Goal: Information Seeking & Learning: Learn about a topic

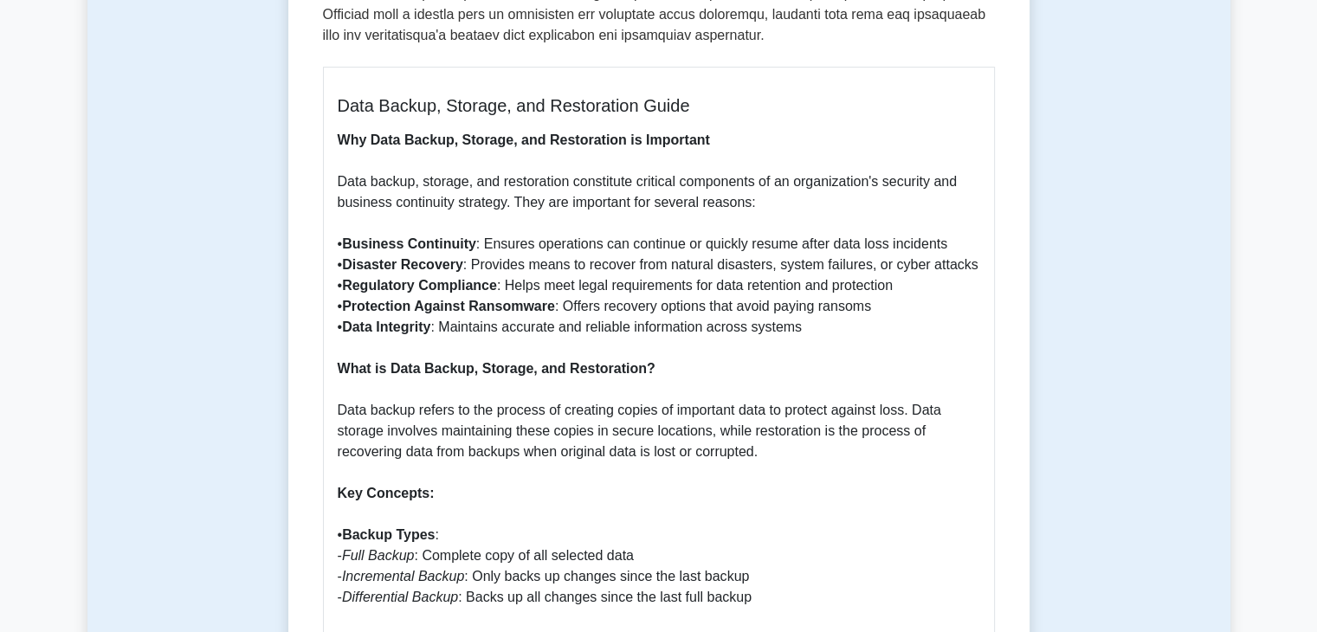
scroll to position [765, 0]
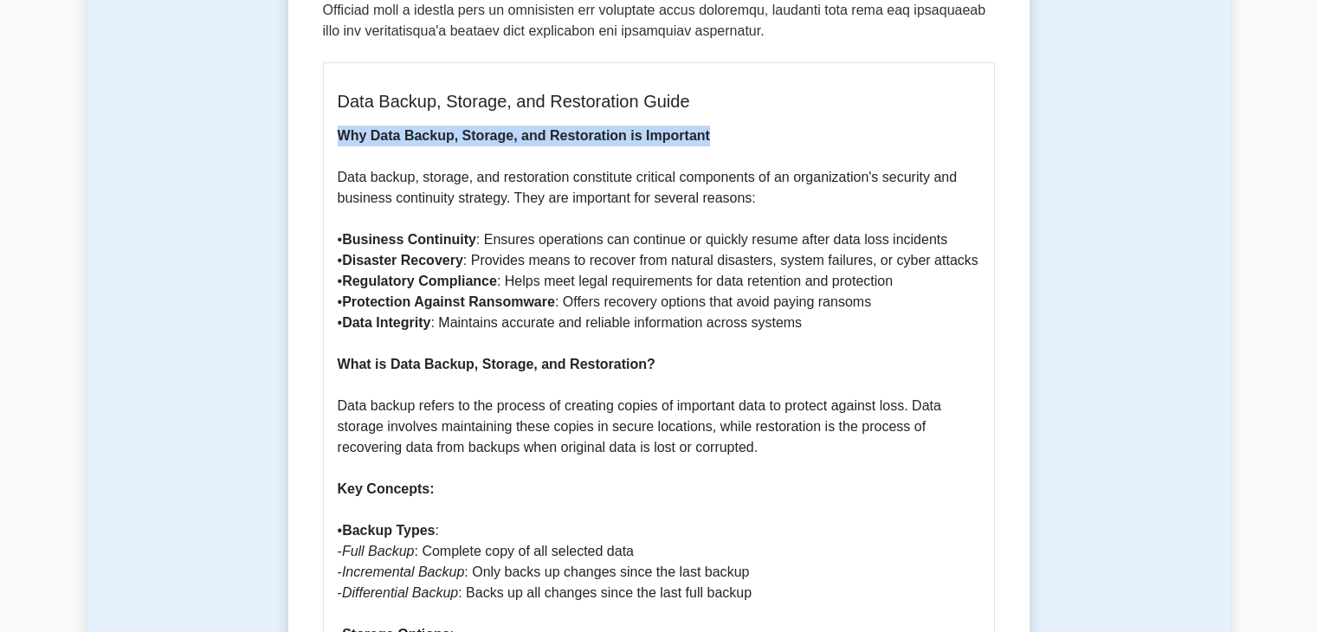
drag, startPoint x: 339, startPoint y: 119, endPoint x: 736, endPoint y: 118, distance: 397.4
copy b "Why Data Backup, Storage, and Restoration is Important"
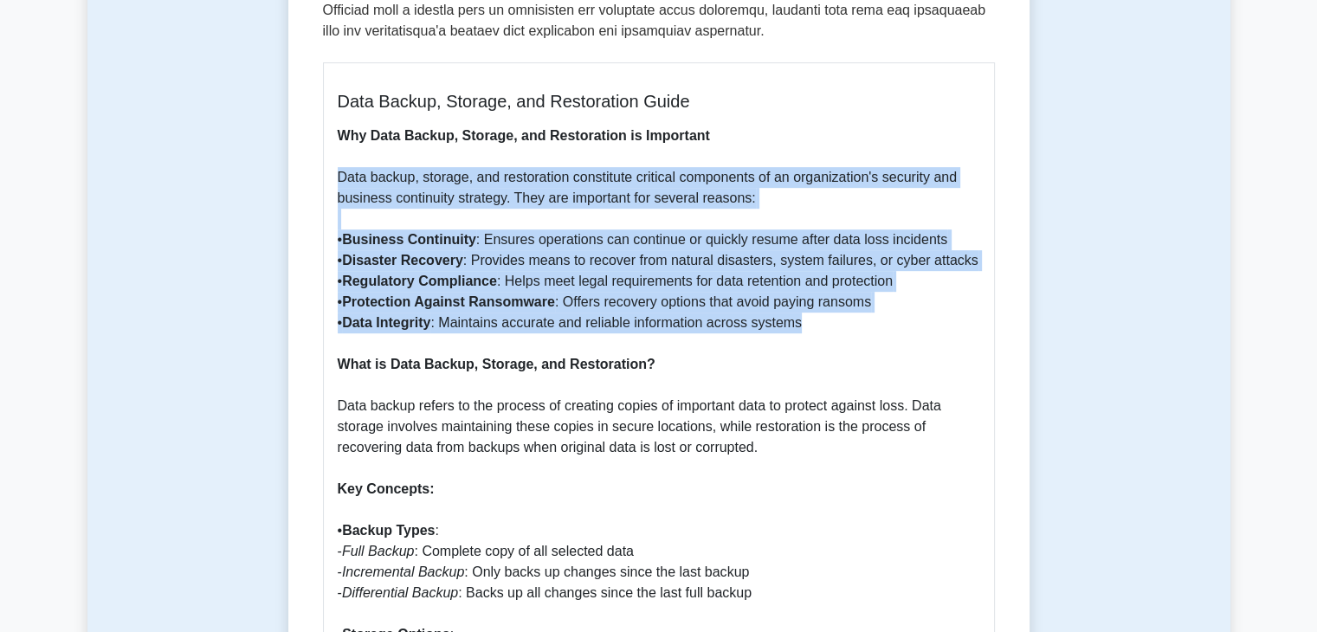
drag, startPoint x: 336, startPoint y: 156, endPoint x: 864, endPoint y: 299, distance: 547.2
copy p "Data backup, storage, and restoration constitute critical components of an orga…"
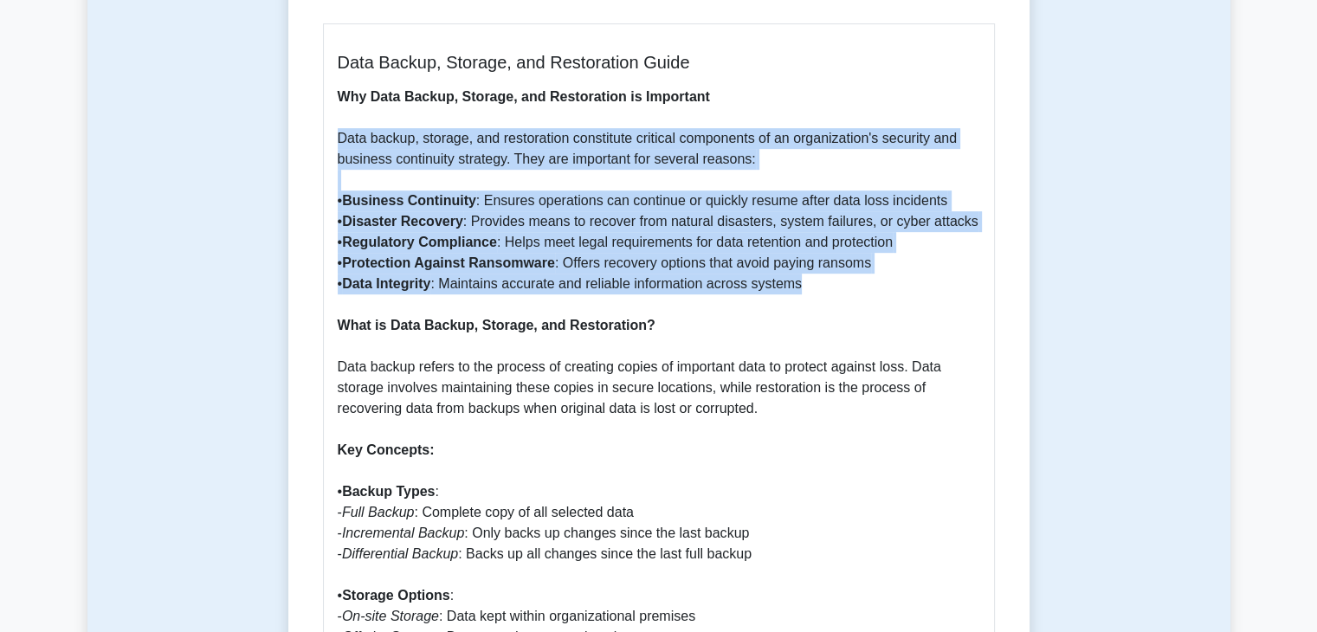
scroll to position [803, 0]
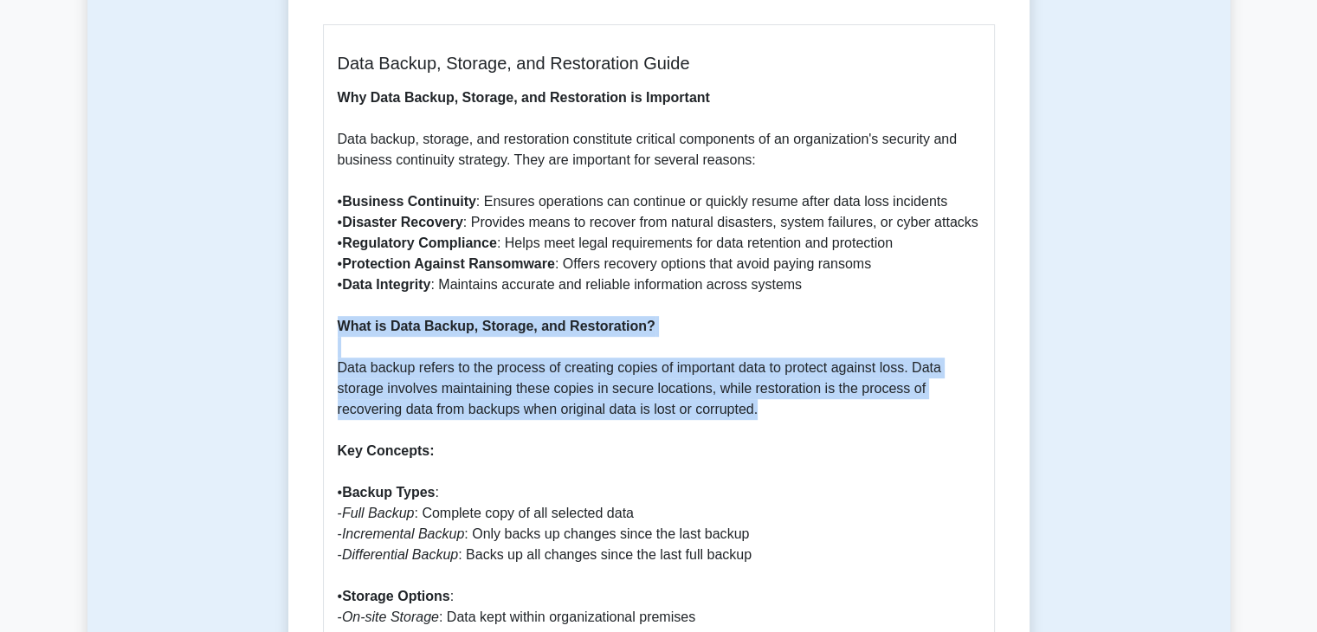
drag, startPoint x: 339, startPoint y: 300, endPoint x: 770, endPoint y: 385, distance: 438.8
copy p "What is Data Backup, Storage, and Restoration? Data backup refers to the proces…"
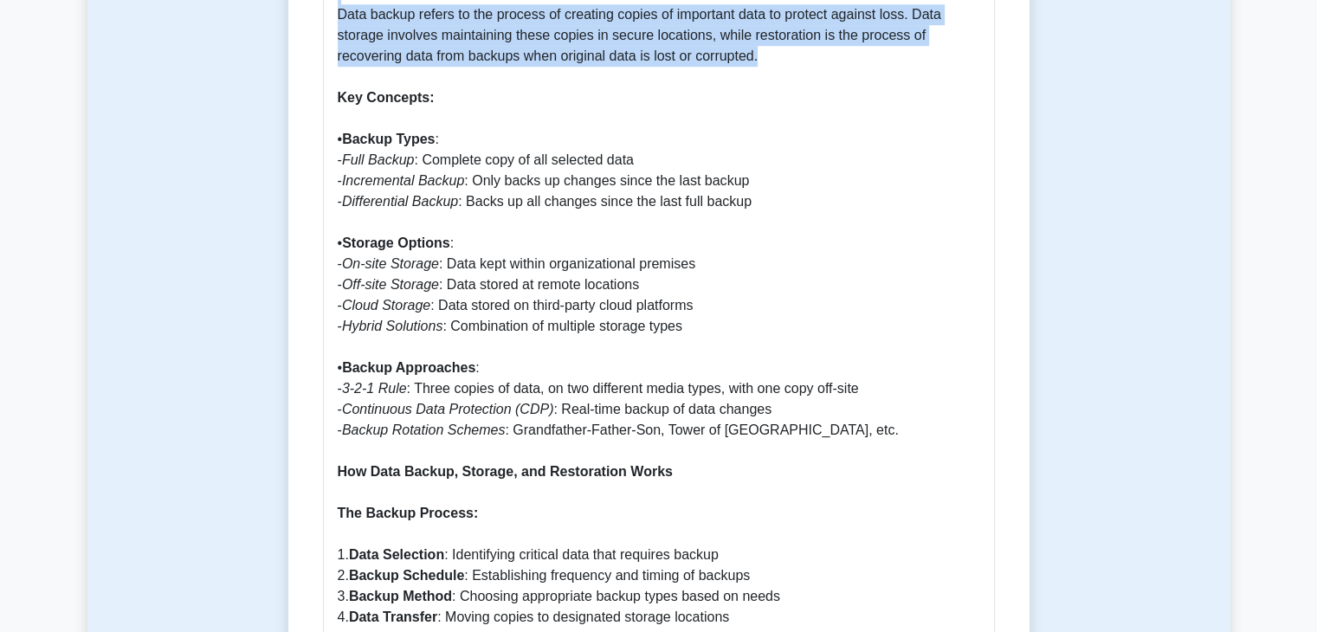
scroll to position [1139, 0]
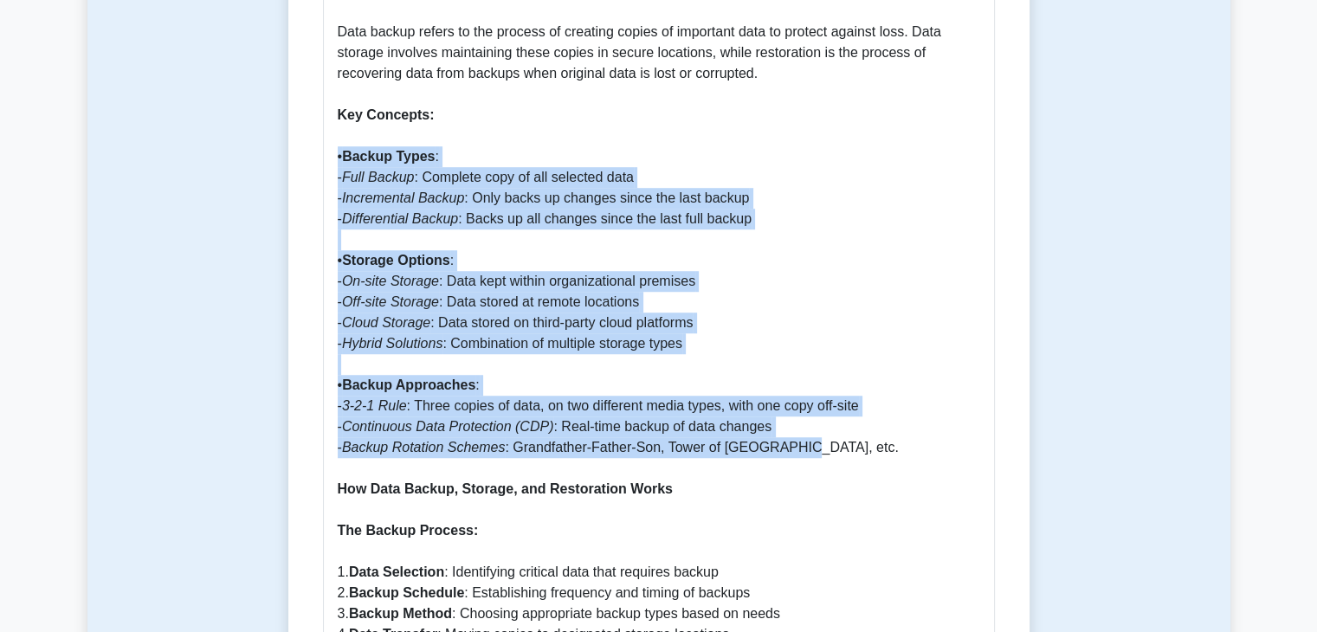
drag, startPoint x: 331, startPoint y: 133, endPoint x: 806, endPoint y: 427, distance: 558.7
copy p "• Backup Types : - Full Backup : Complete copy of all selected data - Increment…"
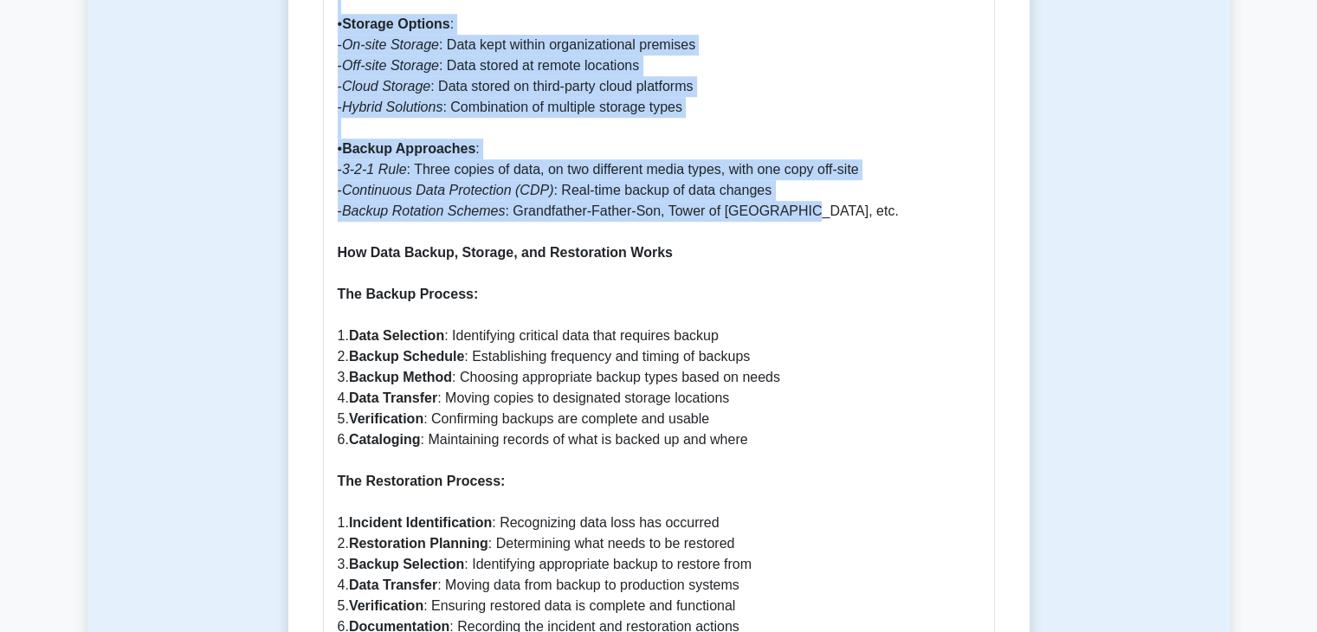
scroll to position [1388, 0]
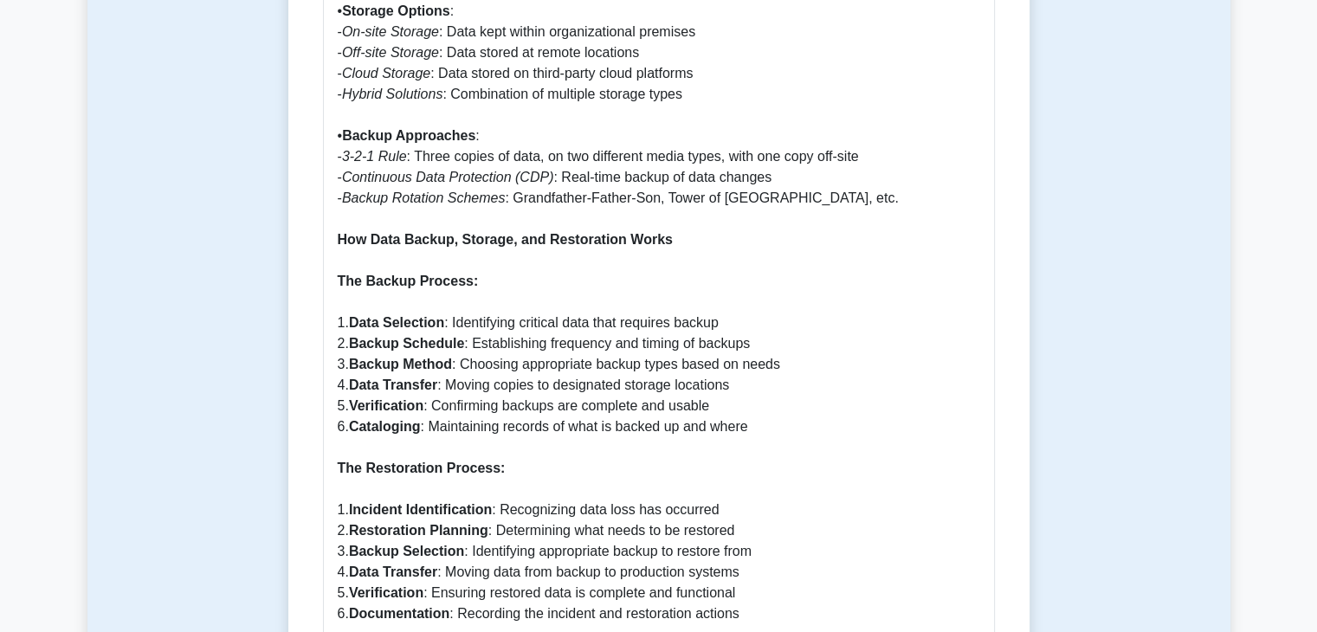
click at [619, 389] on p "Why Data Backup, Storage, and Restoration is Important Data backup, storage, an…" at bounding box center [659, 582] width 642 height 2161
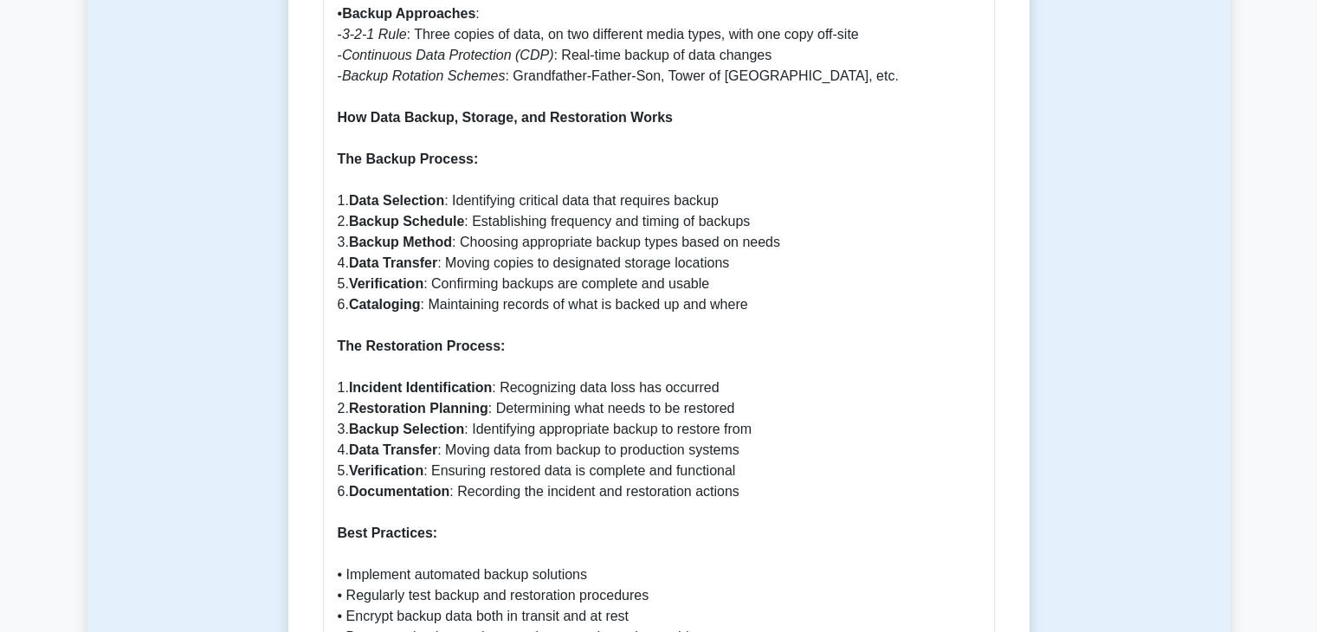
scroll to position [1516, 0]
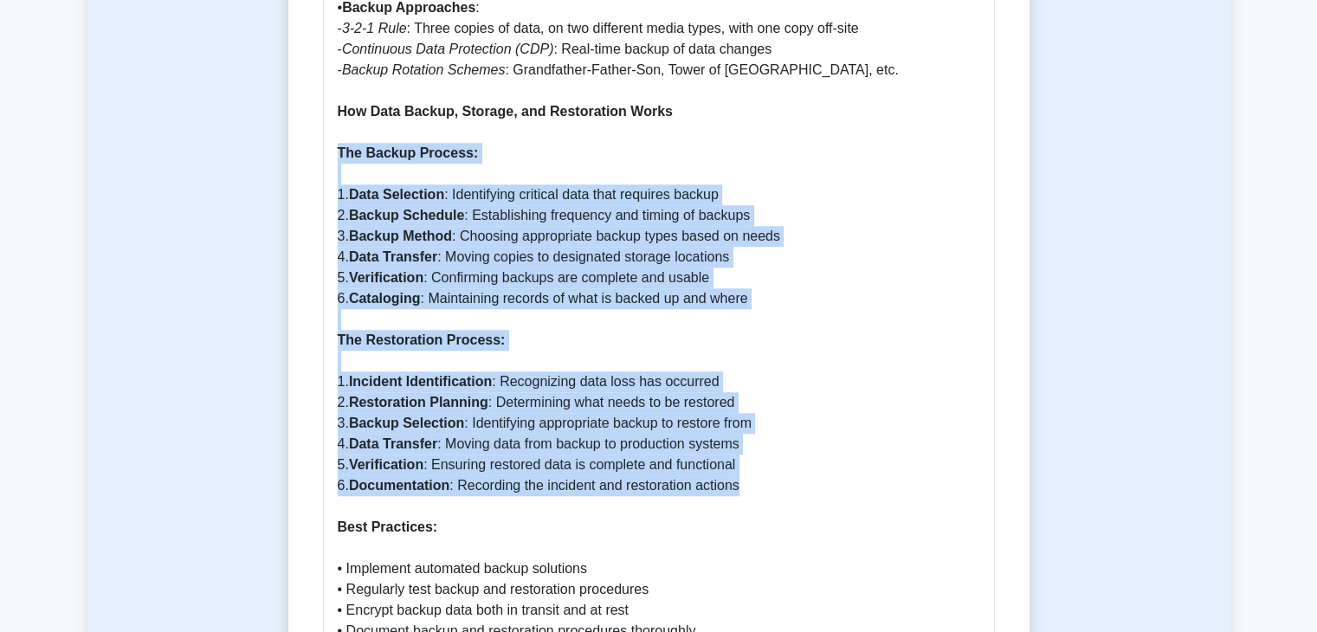
drag, startPoint x: 339, startPoint y: 130, endPoint x: 769, endPoint y: 467, distance: 545.8
click at [769, 467] on p "Why Data Backup, Storage, and Restoration is Important Data backup, storage, an…" at bounding box center [659, 454] width 642 height 2161
copy p "The Backup Process: 1. Data Selection : Identifying critical data that requires…"
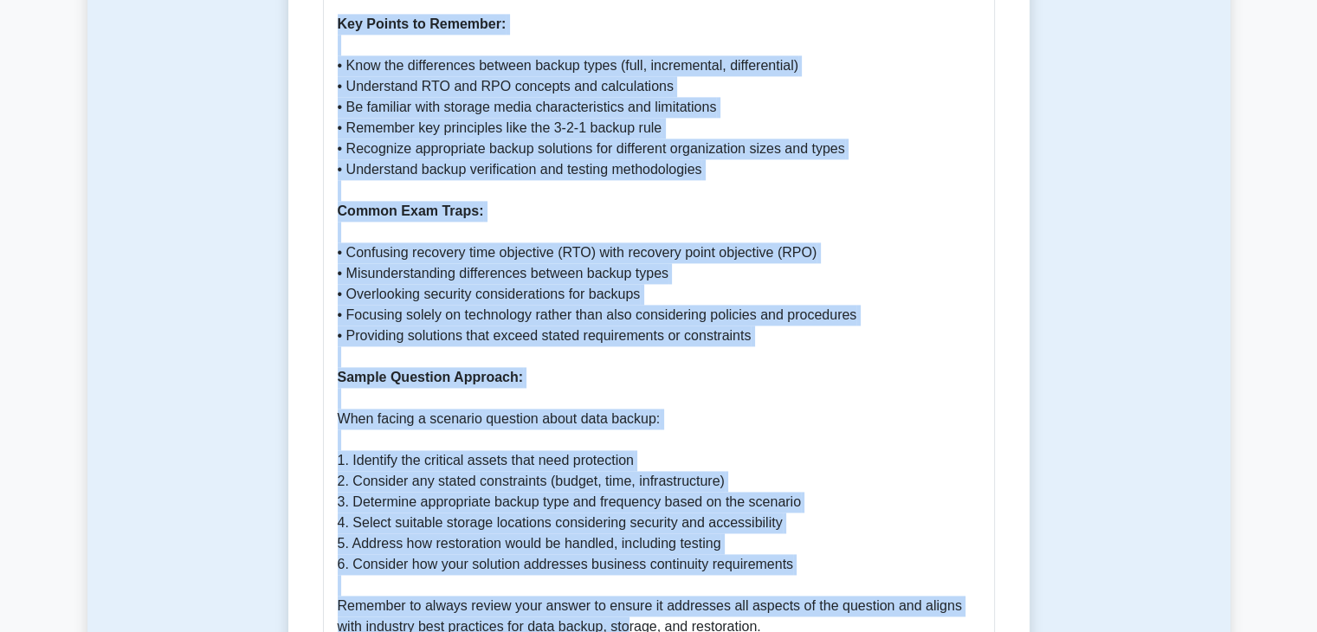
scroll to position [2476, 0]
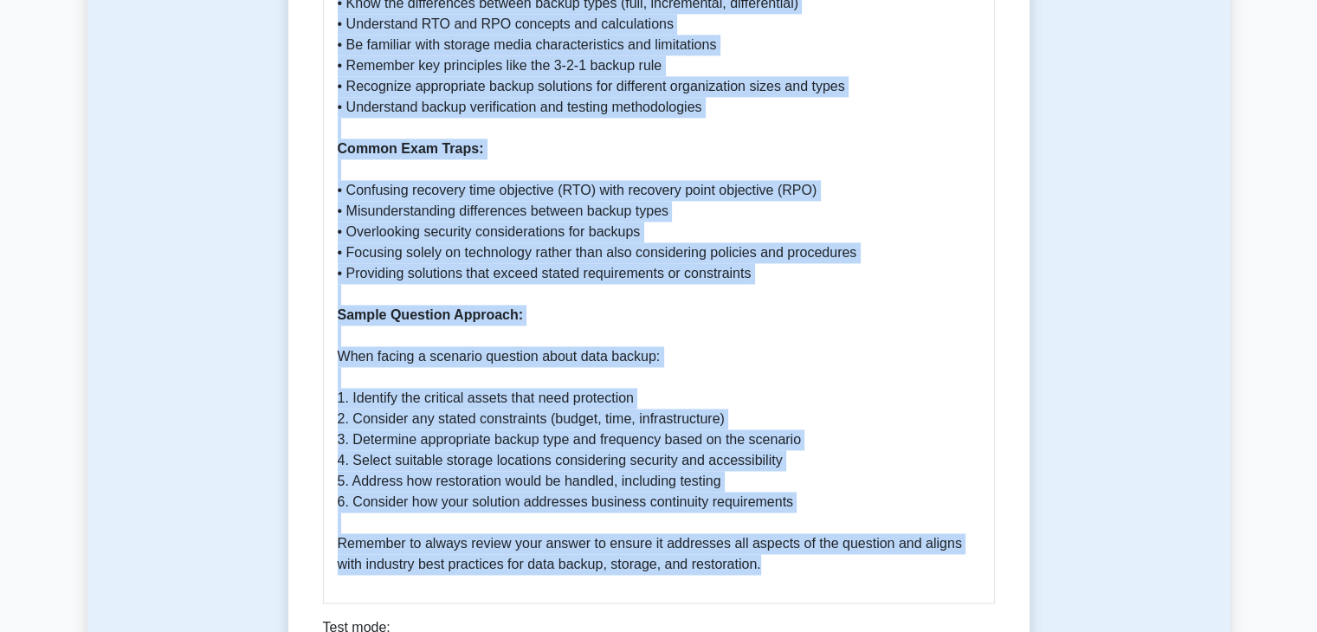
drag, startPoint x: 339, startPoint y: 137, endPoint x: 778, endPoint y: 545, distance: 599.8
copy p "Key Points to Remember: • Know the differences between backup types (full, incr…"
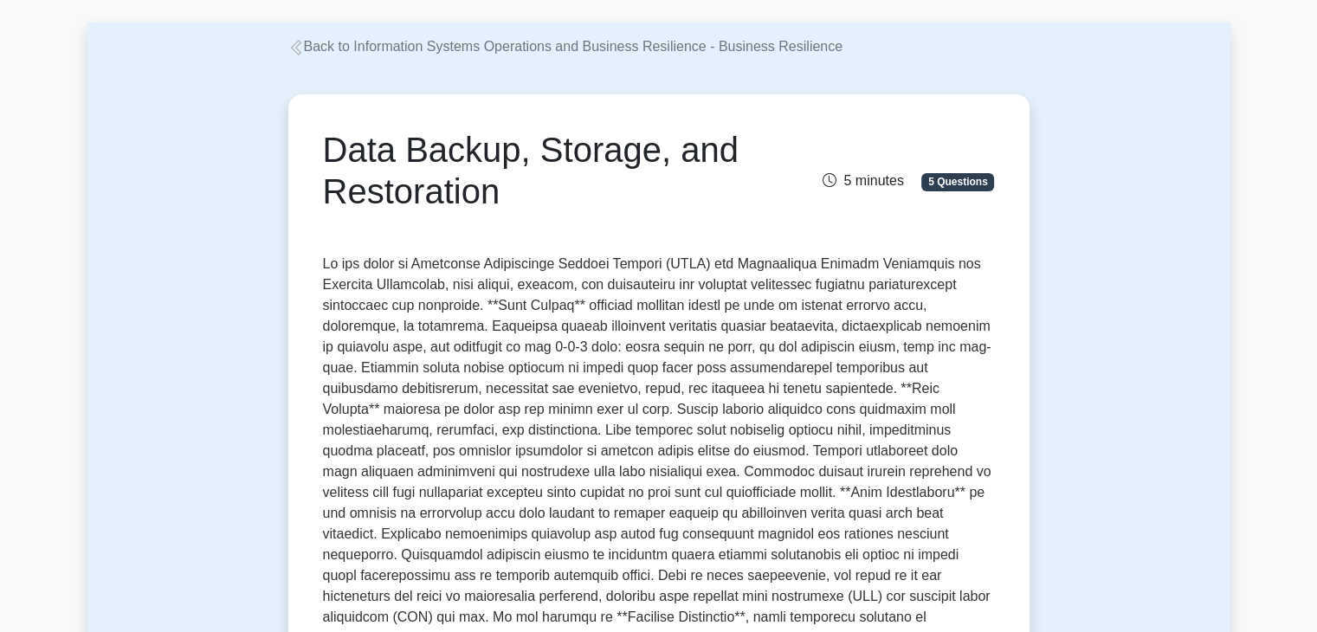
scroll to position [0, 0]
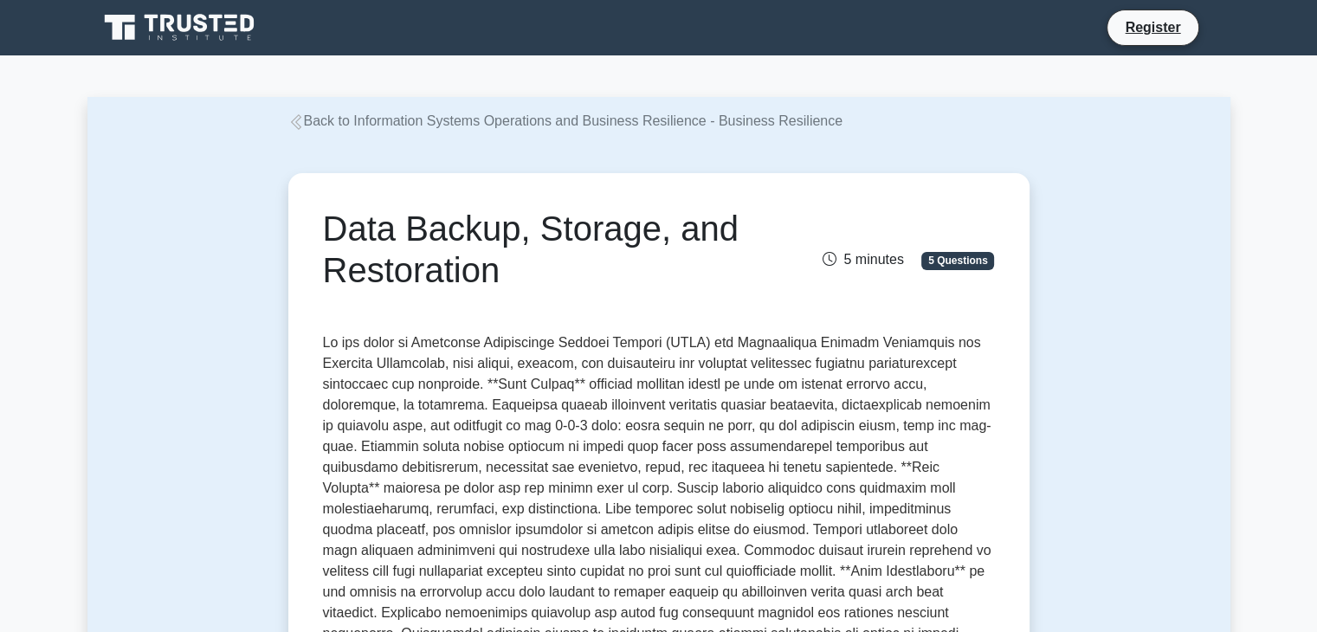
click at [321, 124] on link "Back to Information Systems Operations and Business Resilience - Business Resil…" at bounding box center [565, 120] width 555 height 15
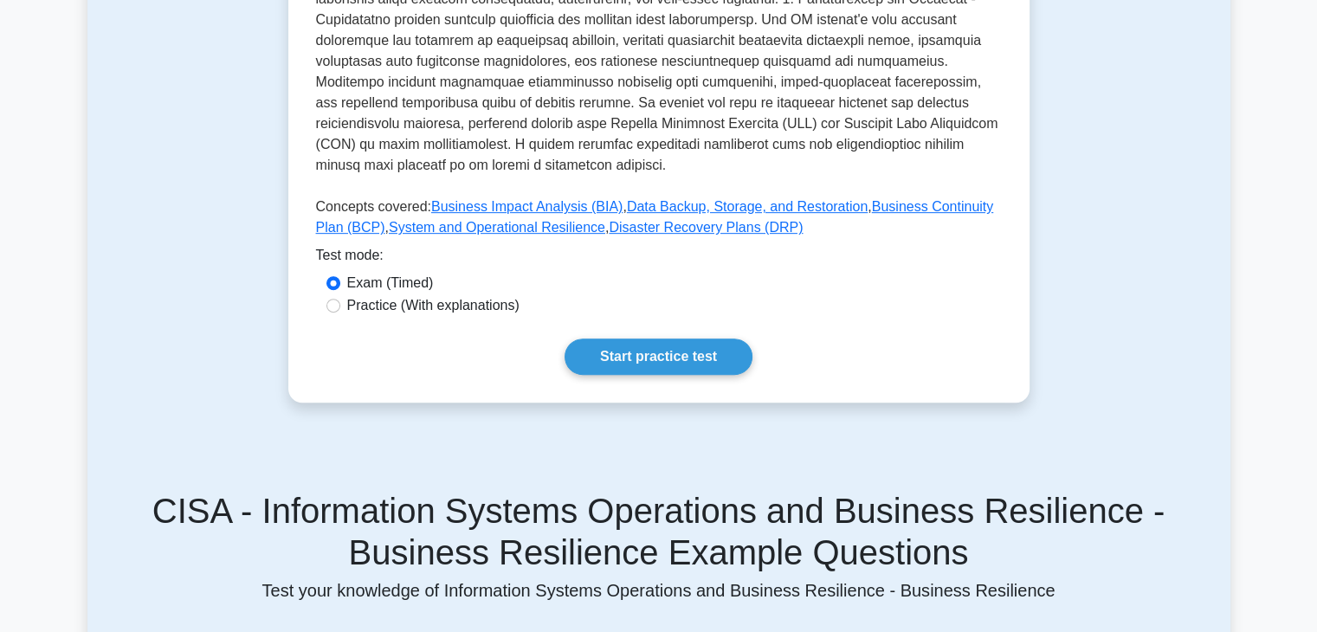
scroll to position [768, 0]
click at [509, 200] on link "Business Impact Analysis (BIA)" at bounding box center [526, 207] width 191 height 15
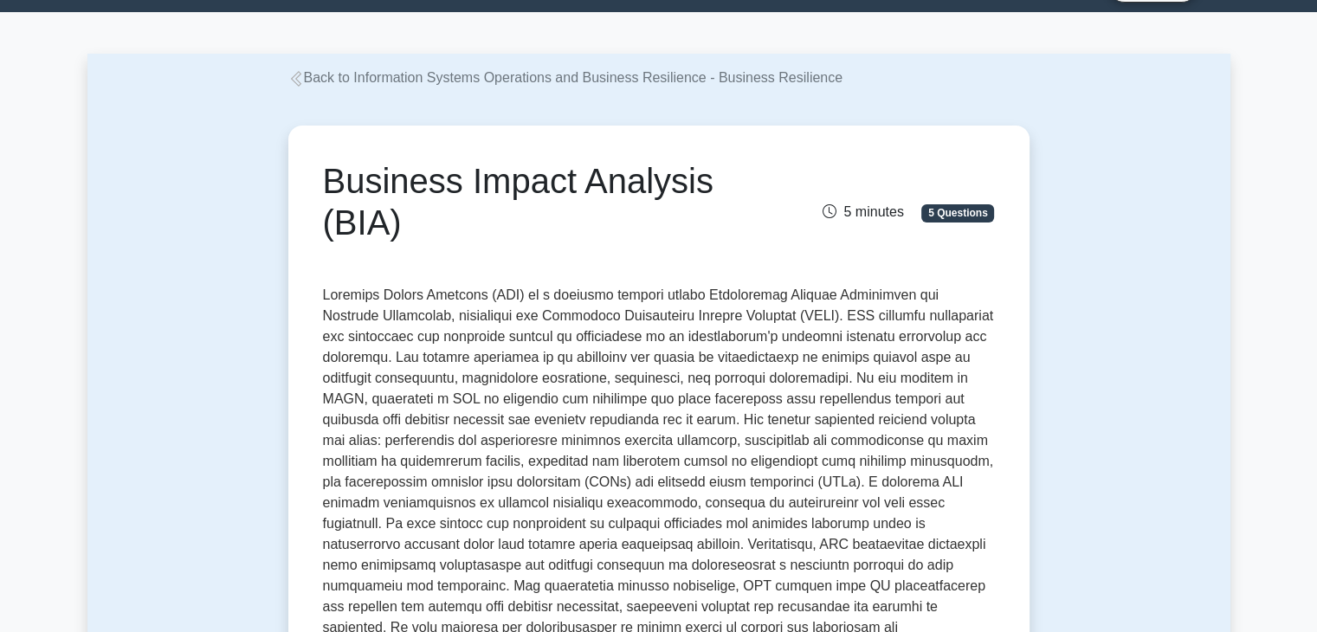
scroll to position [42, 0]
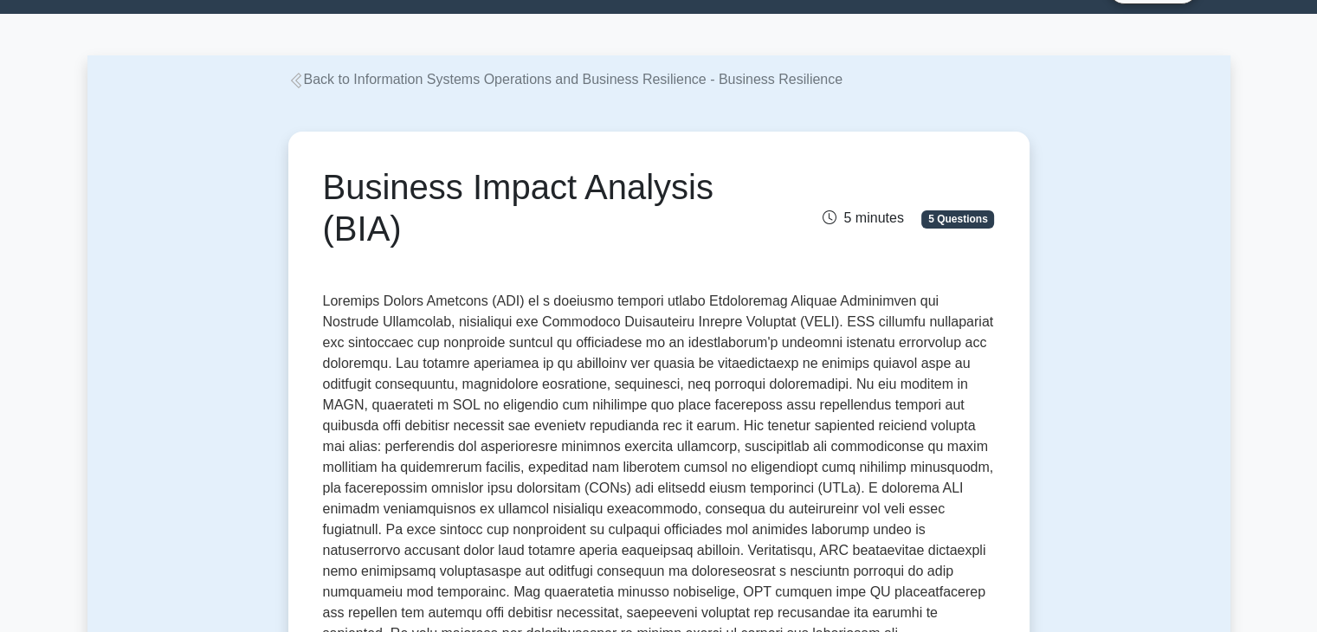
click at [322, 81] on link "Back to Information Systems Operations and Business Resilience - Business Resil…" at bounding box center [565, 79] width 555 height 15
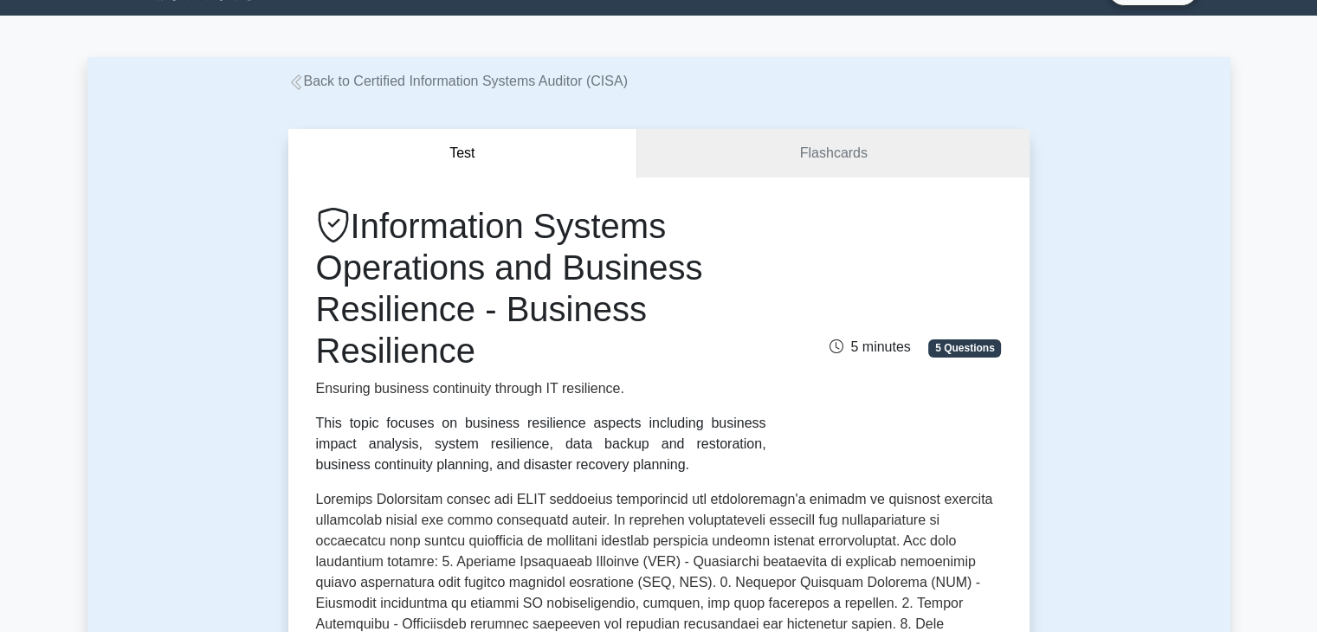
scroll to position [38, 0]
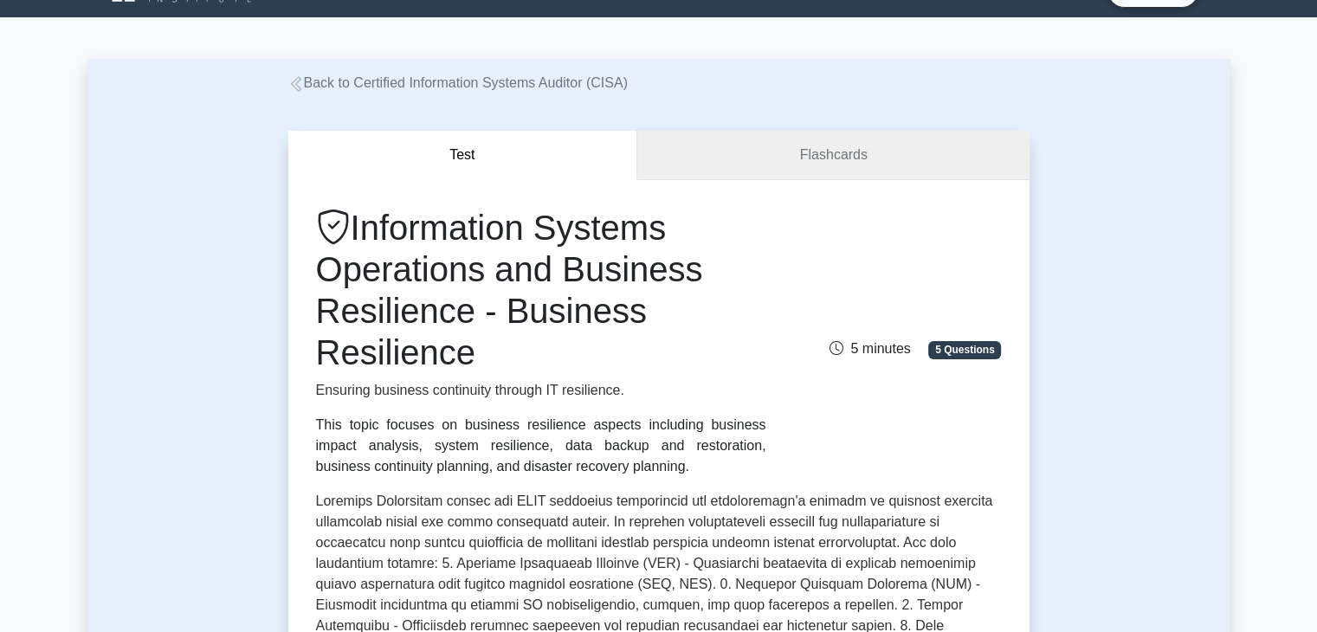
click at [819, 155] on link "Flashcards" at bounding box center [832, 155] width 391 height 49
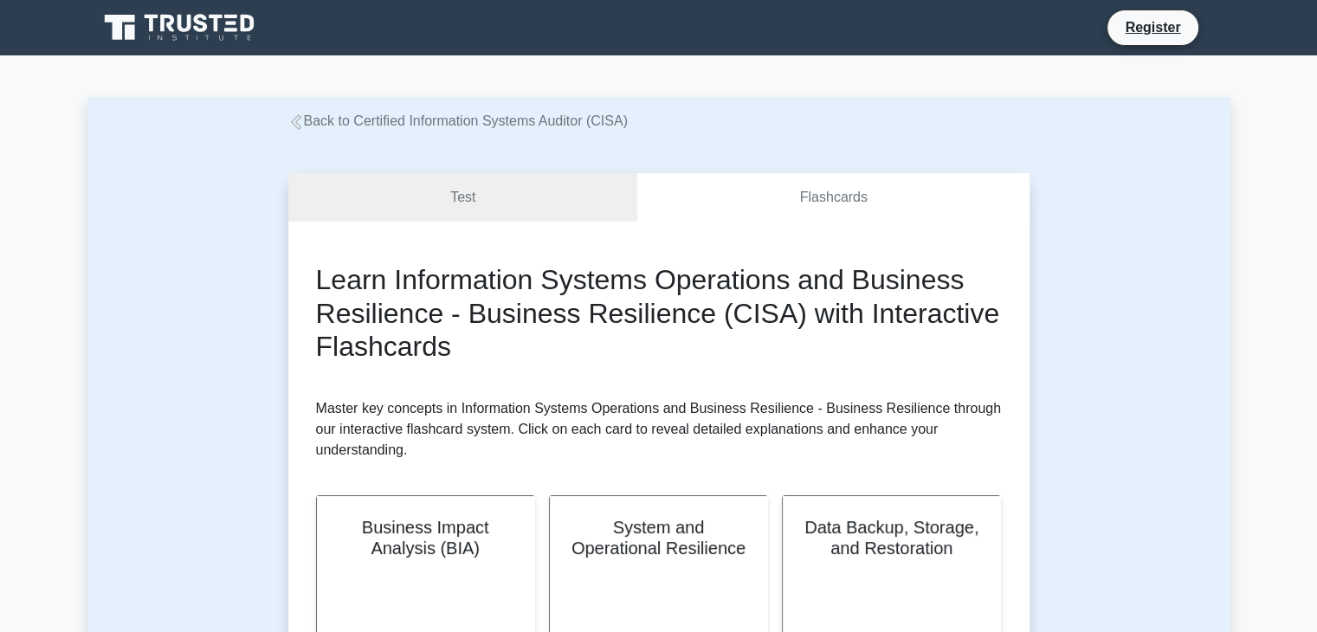
click at [367, 124] on link "Back to Certified Information Systems Auditor (CISA)" at bounding box center [457, 120] width 339 height 15
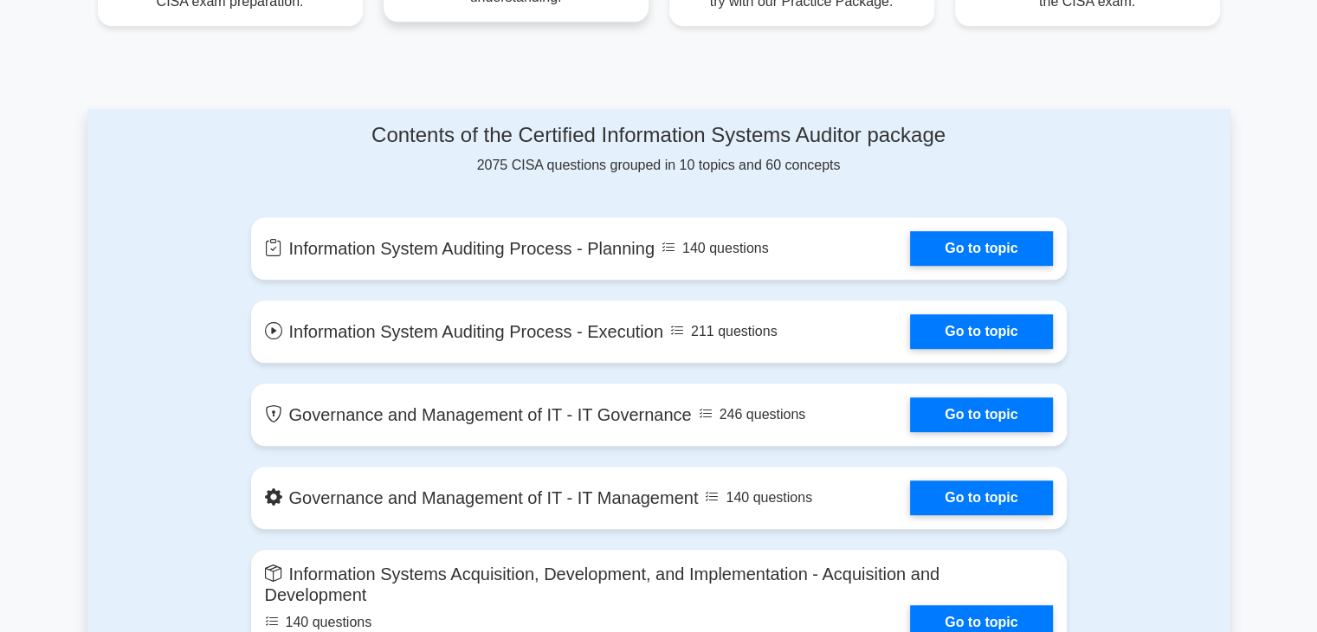
scroll to position [807, 0]
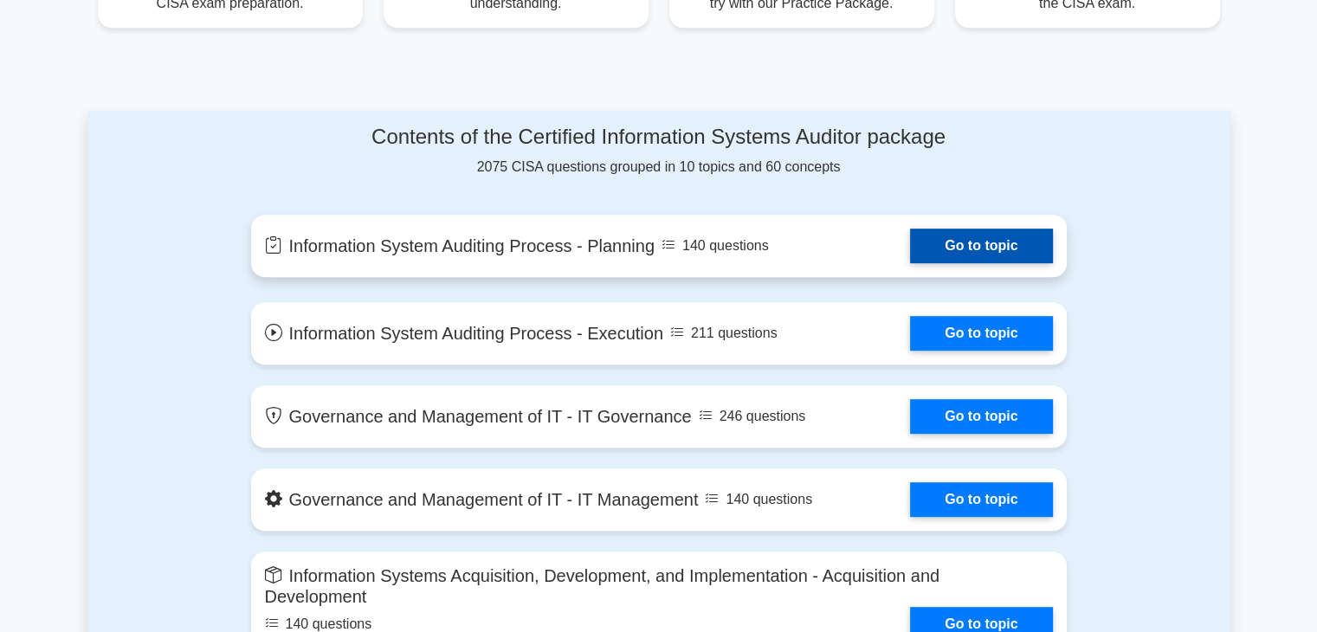
click at [979, 239] on link "Go to topic" at bounding box center [981, 246] width 142 height 35
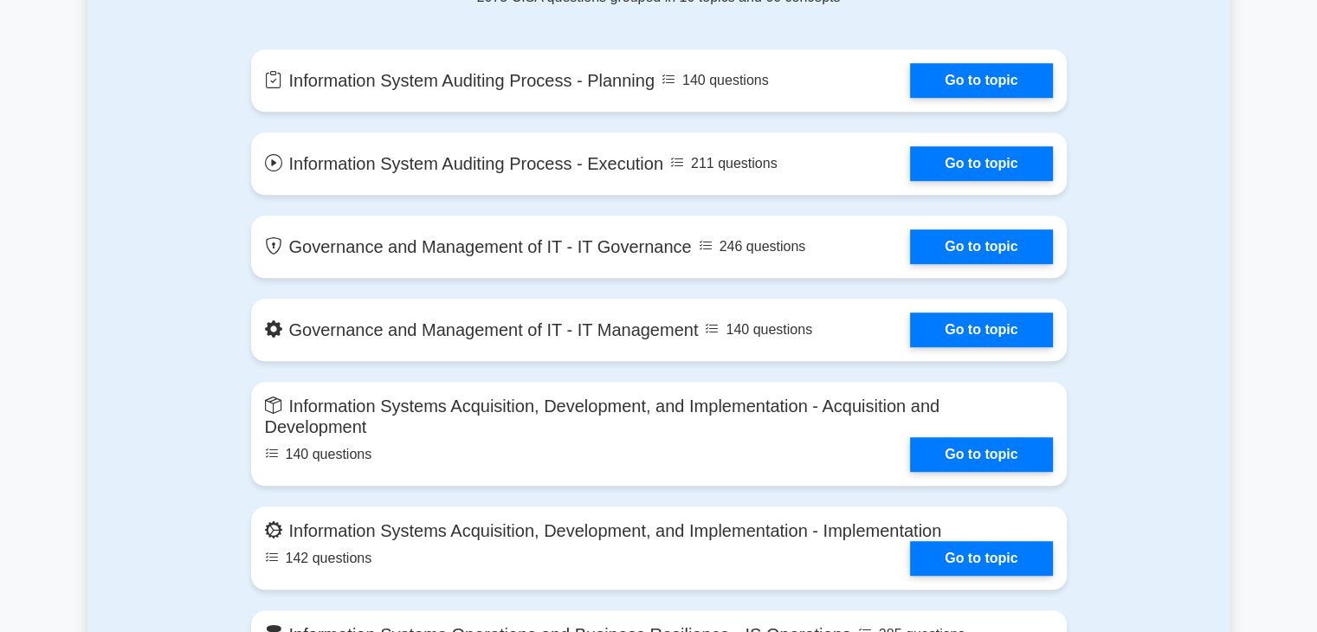
scroll to position [980, 0]
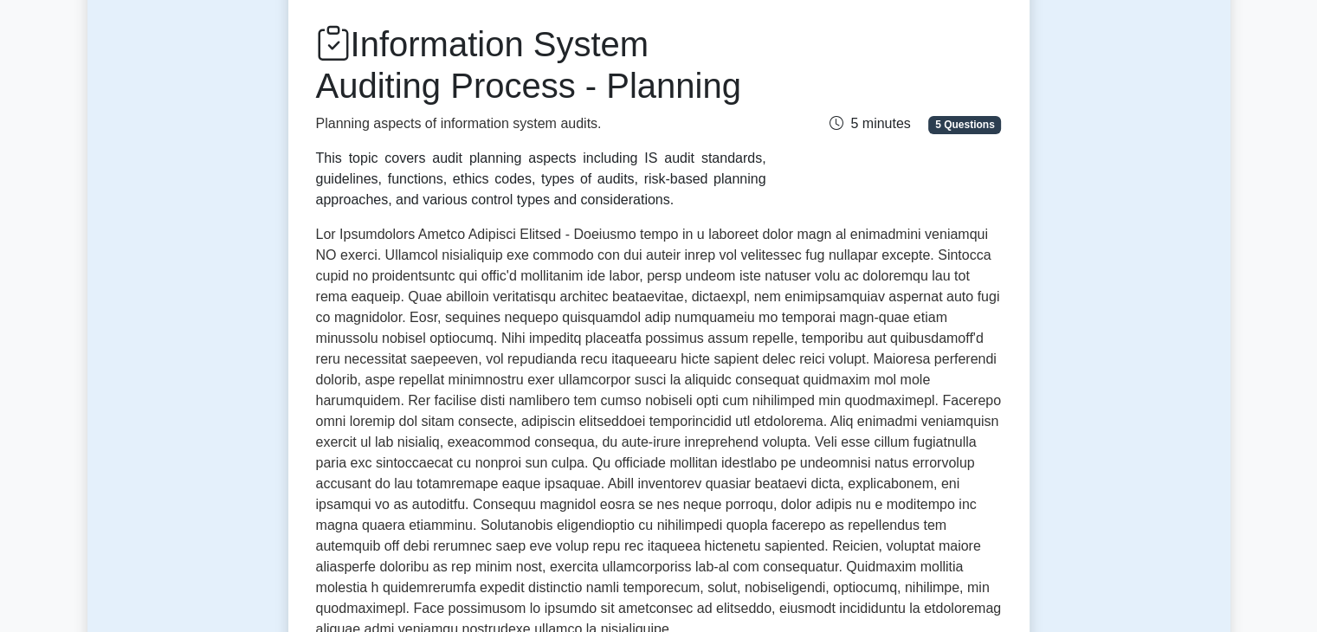
scroll to position [221, 0]
